Goal: Check status: Check status

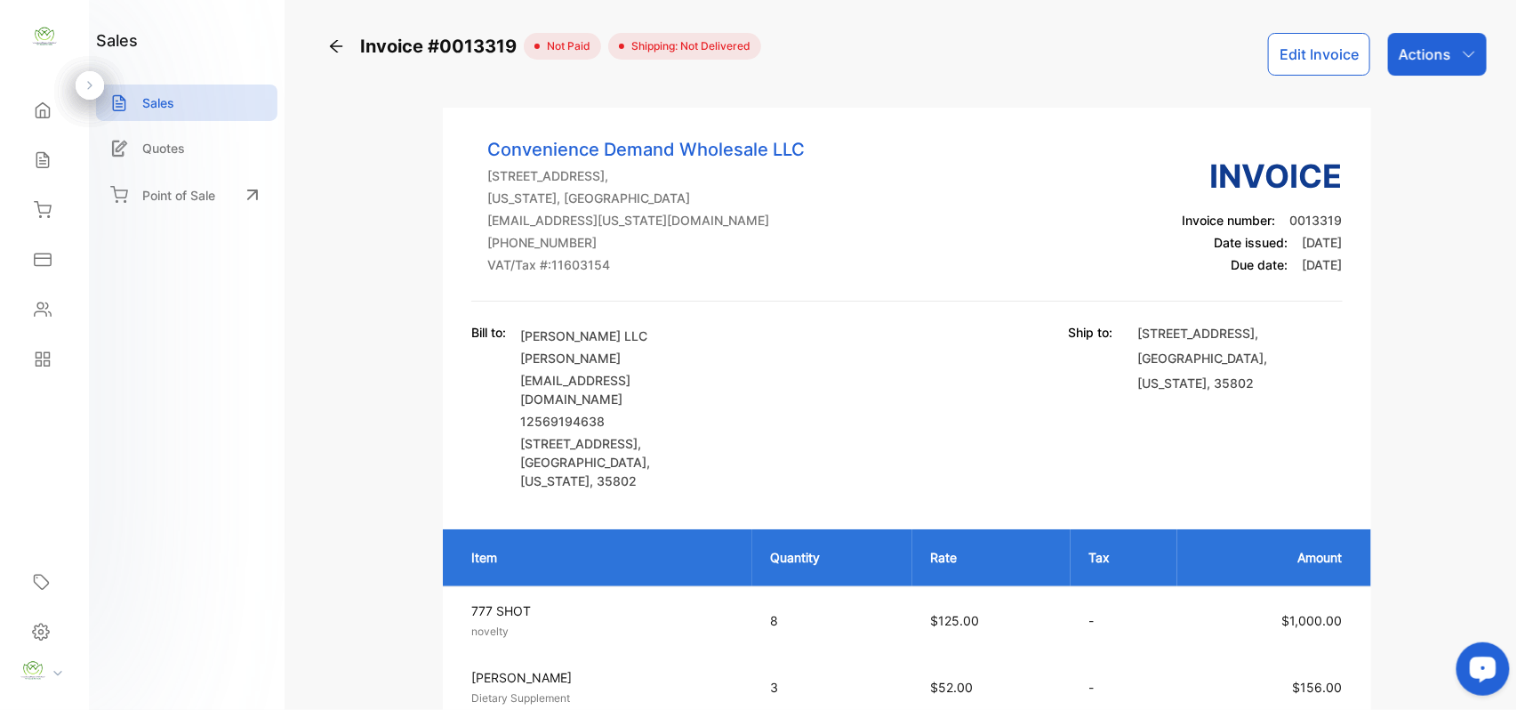
scroll to position [553, 0]
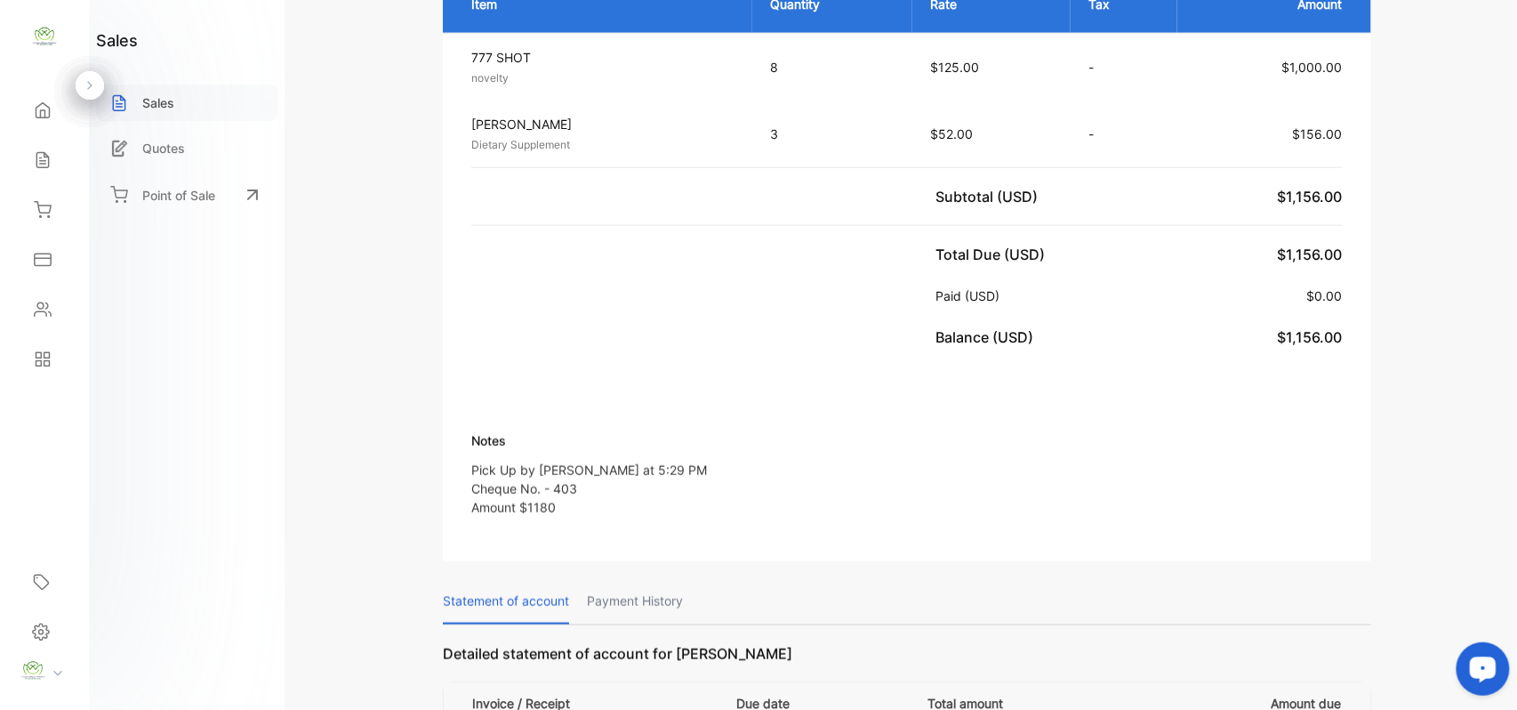
click at [149, 104] on p "Sales" at bounding box center [158, 102] width 32 height 19
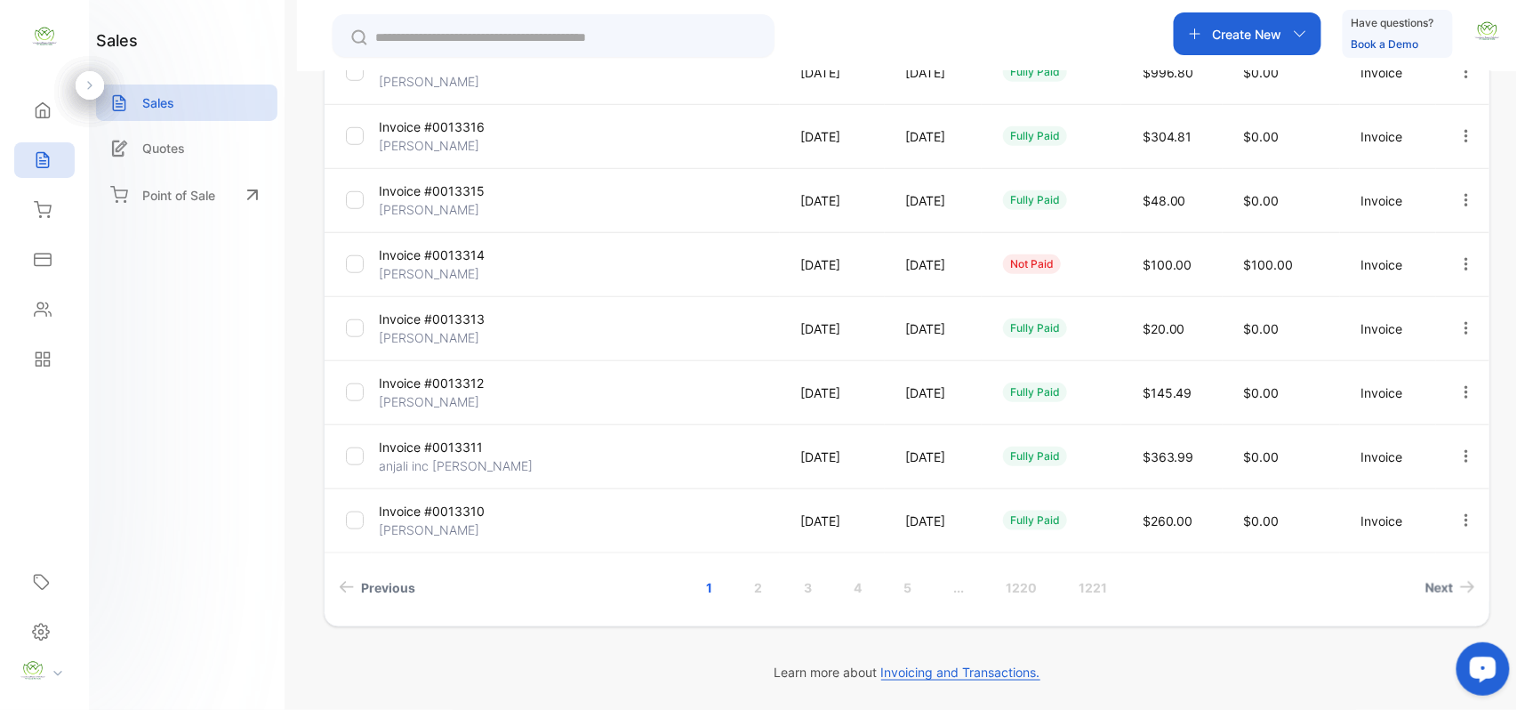
scroll to position [179, 0]
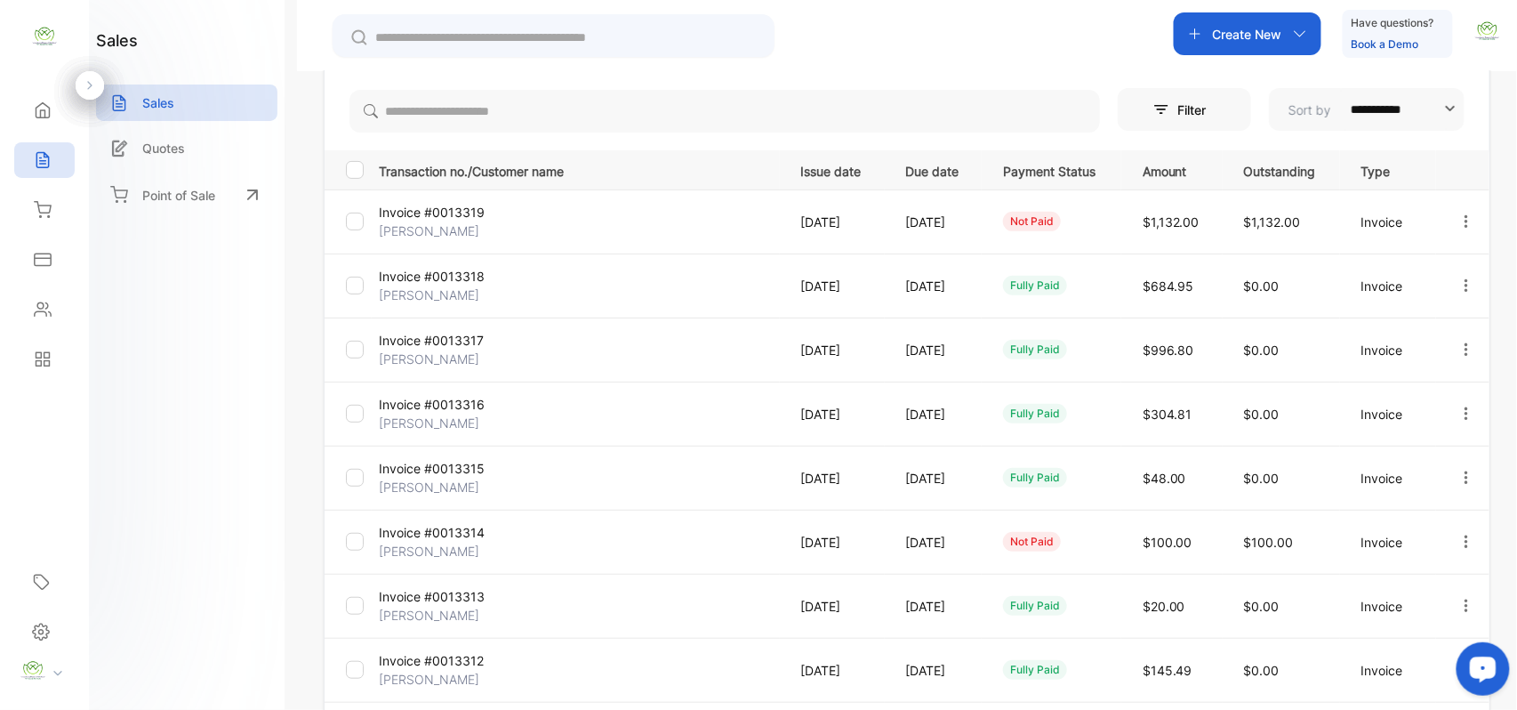
click at [848, 224] on p "[DATE]" at bounding box center [835, 222] width 68 height 19
click at [1373, 221] on p "Invoice" at bounding box center [1392, 222] width 60 height 19
click at [1465, 222] on icon "button" at bounding box center [1467, 220] width 4 height 12
click at [361, 226] on div at bounding box center [355, 222] width 18 height 18
click at [425, 211] on p "Invoice #0013319" at bounding box center [445, 212] width 133 height 19
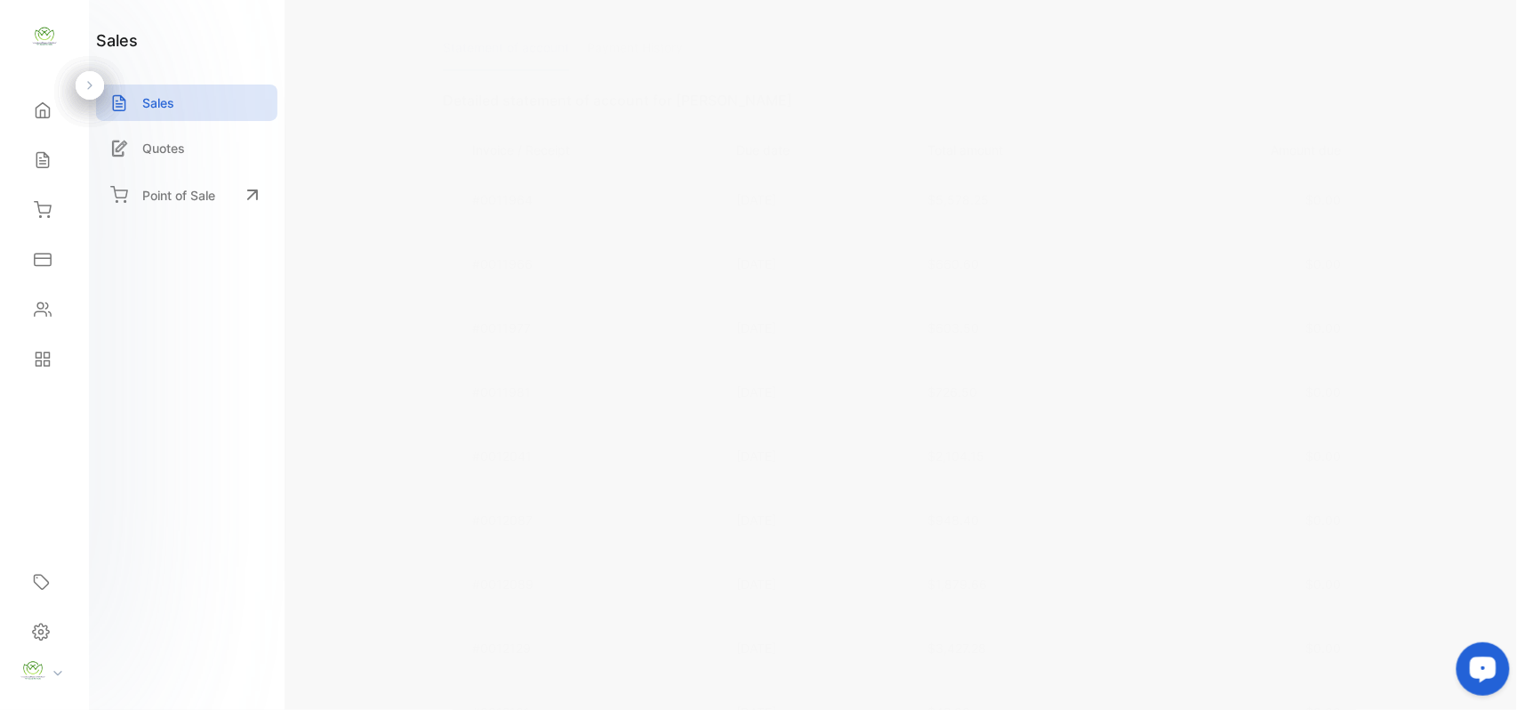
scroll to position [830, 0]
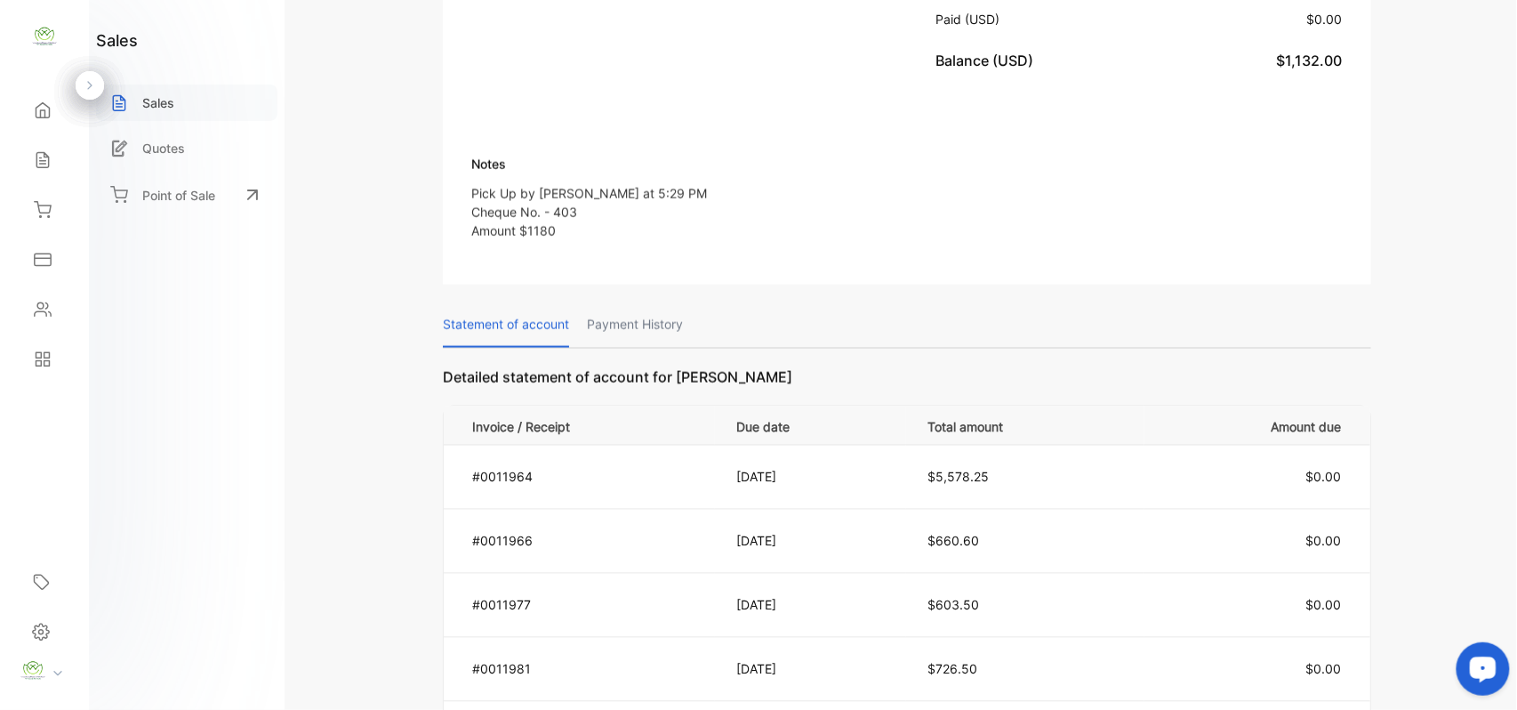
click at [182, 100] on div "Sales" at bounding box center [186, 102] width 181 height 36
